Goal: Information Seeking & Learning: Learn about a topic

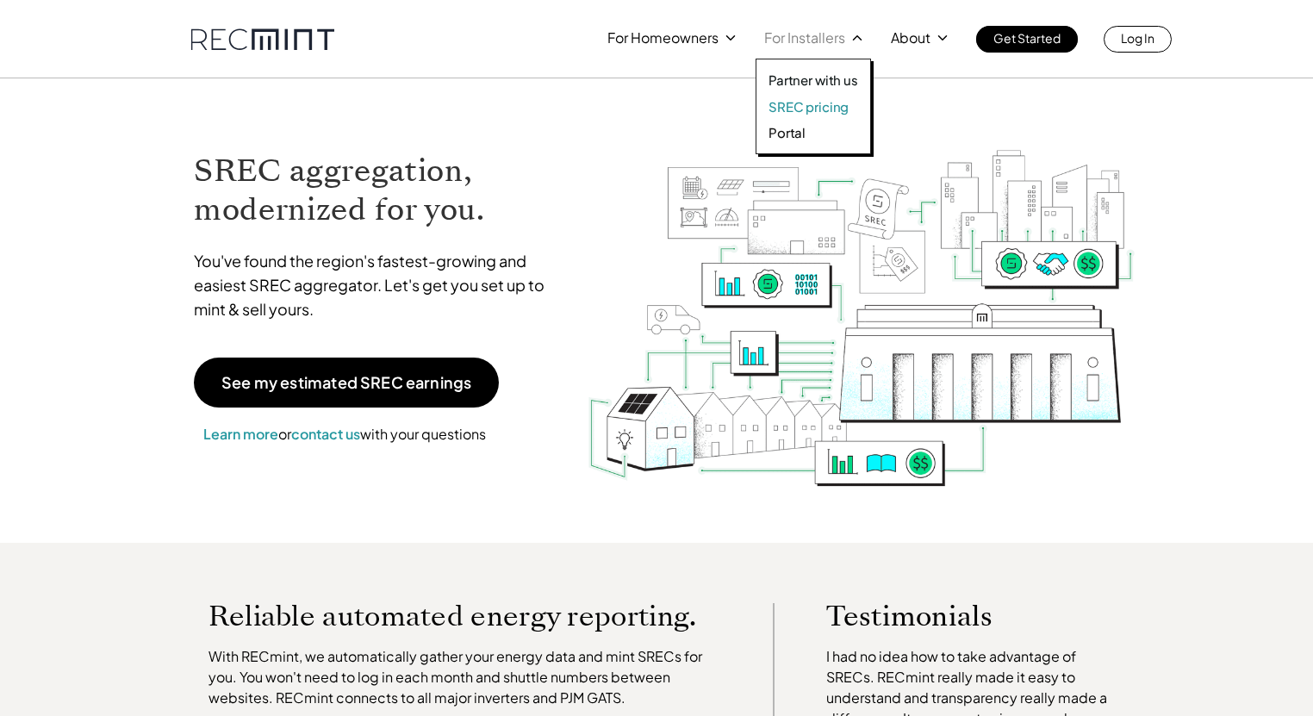
click at [807, 100] on p "SREC pricing" at bounding box center [809, 106] width 80 height 17
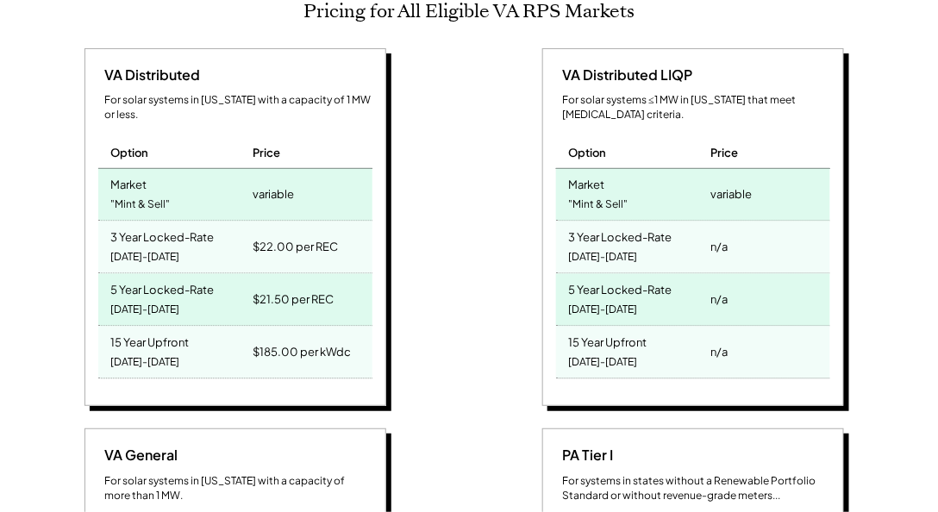
scroll to position [738, 0]
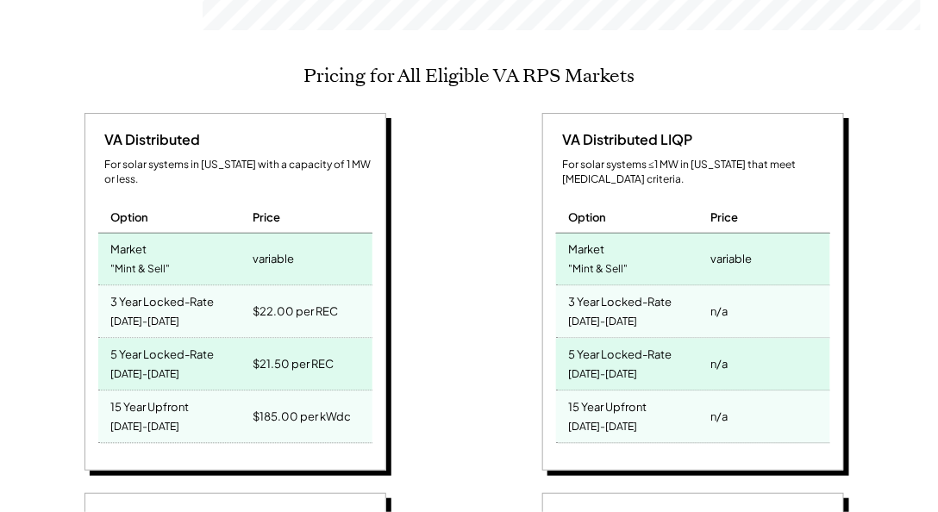
click at [140, 259] on div ""Mint & Sell"" at bounding box center [140, 270] width 59 height 23
click at [129, 290] on div "3 Year Locked-Rate" at bounding box center [162, 300] width 103 height 20
click at [127, 364] on div "[DATE]-[DATE]" at bounding box center [145, 375] width 69 height 23
drag, startPoint x: 260, startPoint y: 283, endPoint x: 348, endPoint y: 308, distance: 91.4
click at [348, 308] on div "$22.00 per REC" at bounding box center [309, 312] width 123 height 52
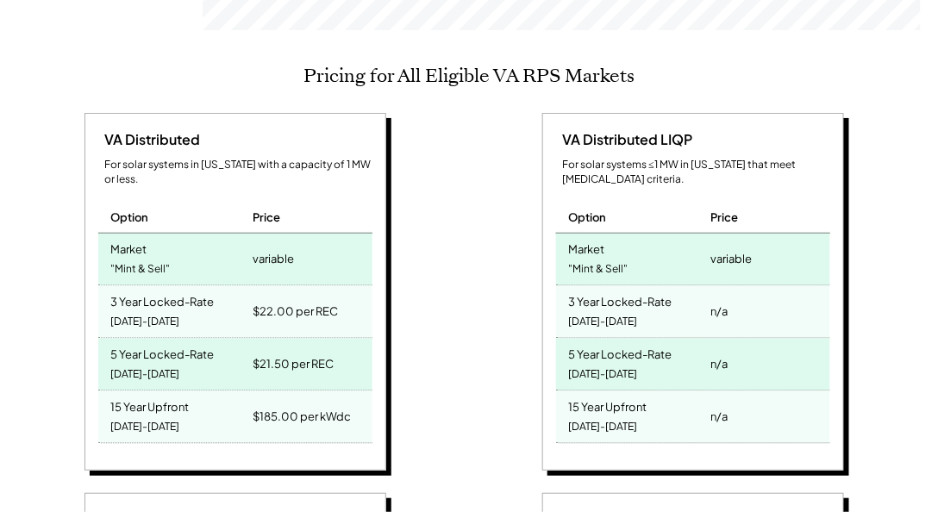
click at [348, 339] on div "$21.50 per REC" at bounding box center [309, 365] width 123 height 52
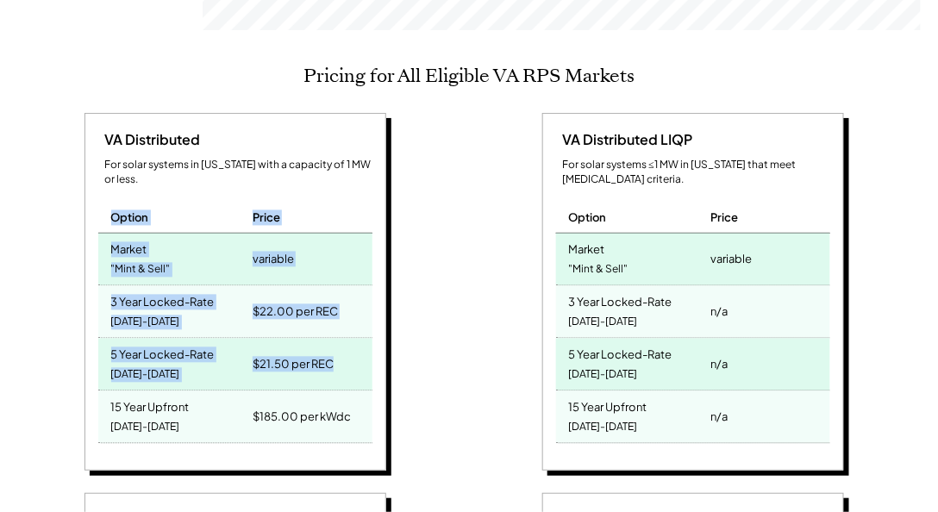
drag, startPoint x: 352, startPoint y: 332, endPoint x: 101, endPoint y: 184, distance: 290.8
click at [94, 179] on div "VA Distributed For solar systems in [US_STATE] with a capacity of 1 MW or less.…" at bounding box center [235, 292] width 302 height 358
click at [134, 199] on div "Option" at bounding box center [173, 211] width 151 height 44
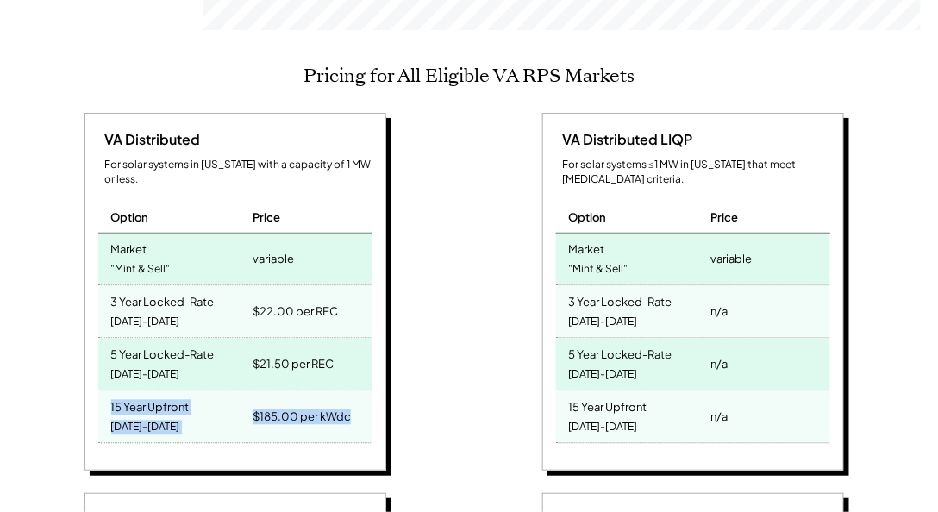
drag, startPoint x: 359, startPoint y: 391, endPoint x: 97, endPoint y: 377, distance: 263.2
click at [97, 377] on div "VA Distributed For solar systems in [US_STATE] with a capacity of 1 MW or less.…" at bounding box center [235, 292] width 302 height 358
click at [115, 396] on div "15 Year Upfront" at bounding box center [150, 406] width 78 height 20
drag, startPoint x: 250, startPoint y: 387, endPoint x: 307, endPoint y: 388, distance: 56.9
click at [307, 391] on div "$185.00 per kWdc" at bounding box center [309, 417] width 123 height 52
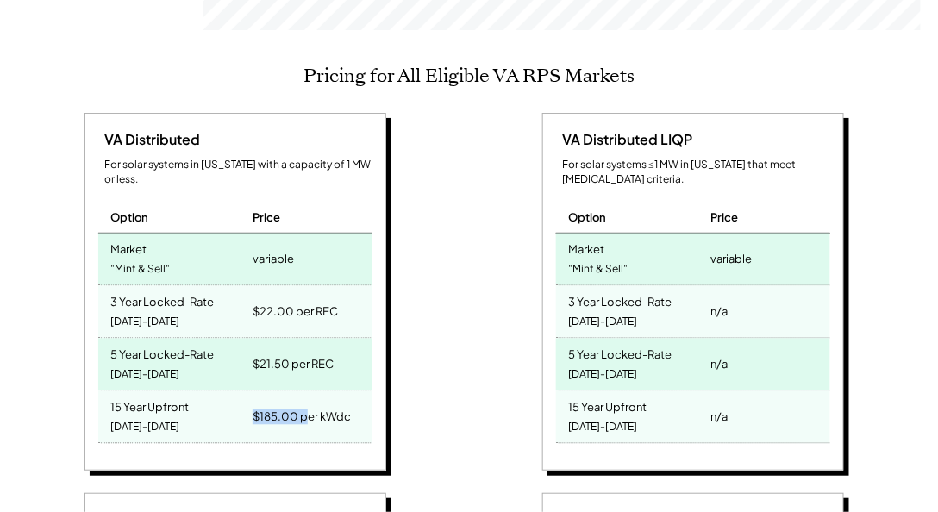
click at [307, 405] on div "$185.00 per kWdc" at bounding box center [301, 417] width 98 height 24
